Goal: Check status: Check status

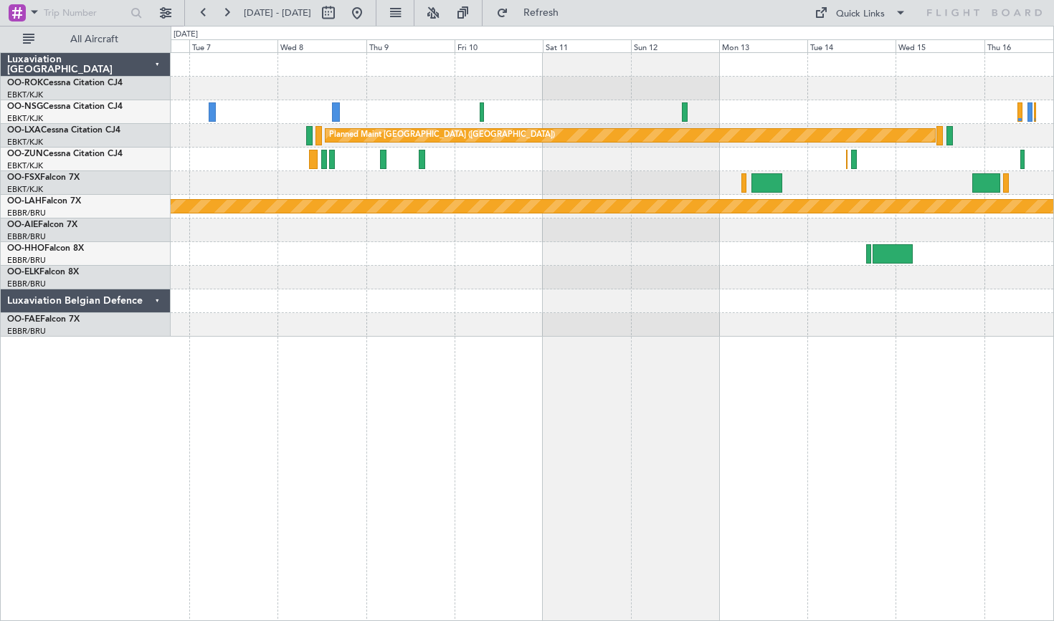
click at [368, 18] on button at bounding box center [356, 12] width 23 height 23
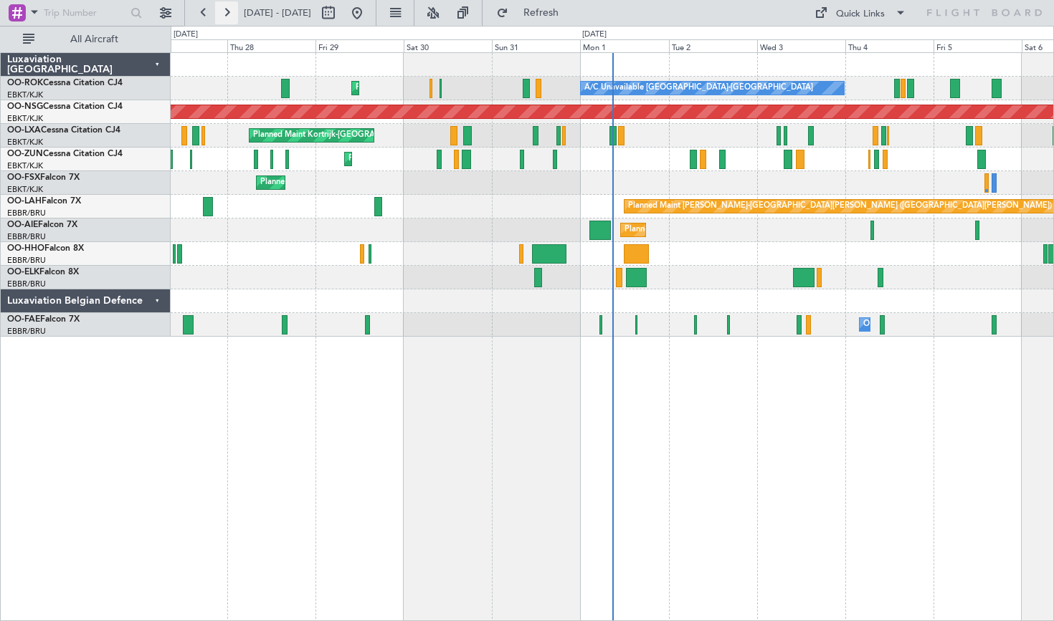
click at [232, 22] on button at bounding box center [226, 12] width 23 height 23
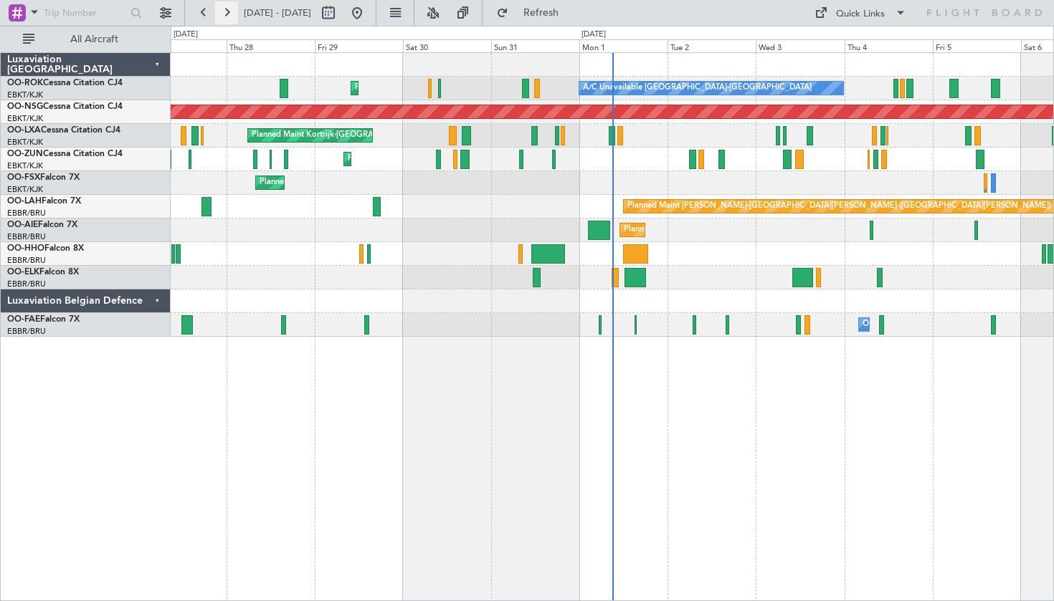
click at [231, 20] on button at bounding box center [226, 12] width 23 height 23
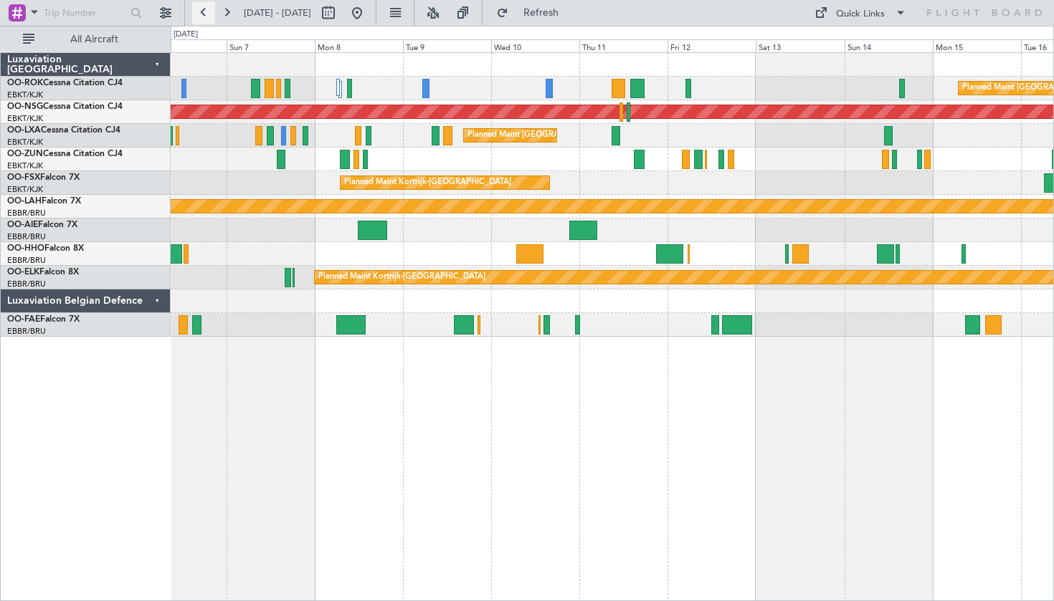
click at [206, 14] on button at bounding box center [203, 12] width 23 height 23
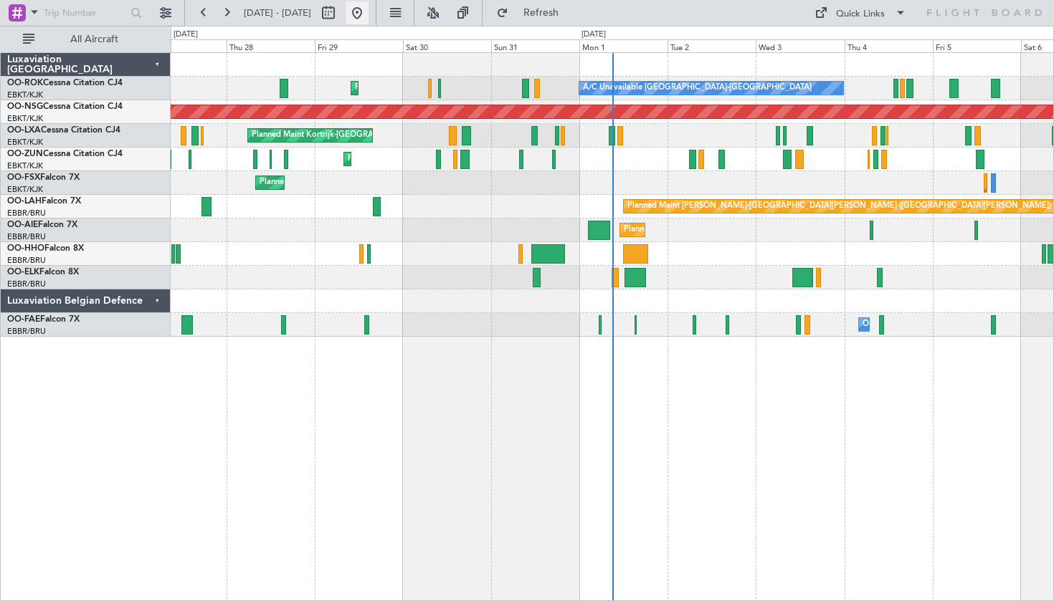
click at [368, 22] on button at bounding box center [356, 12] width 23 height 23
click at [368, 19] on button at bounding box center [356, 12] width 23 height 23
click at [368, 16] on button at bounding box center [356, 12] width 23 height 23
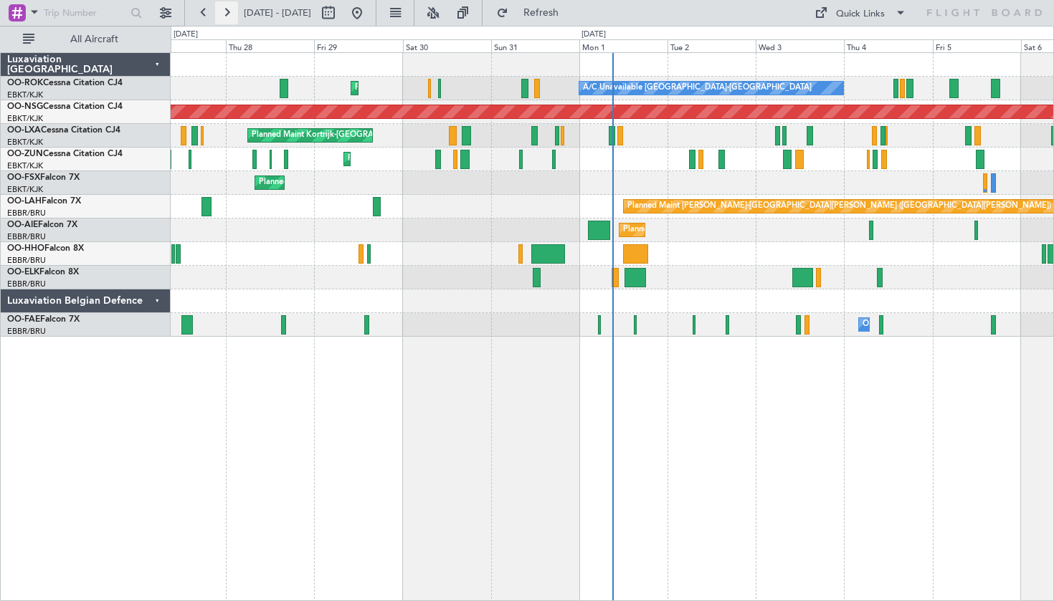
click at [226, 11] on button at bounding box center [226, 12] width 23 height 23
click at [229, 4] on button at bounding box center [226, 12] width 23 height 23
click at [226, 19] on button at bounding box center [226, 12] width 23 height 23
